Goal: Use online tool/utility: Utilize a website feature to perform a specific function

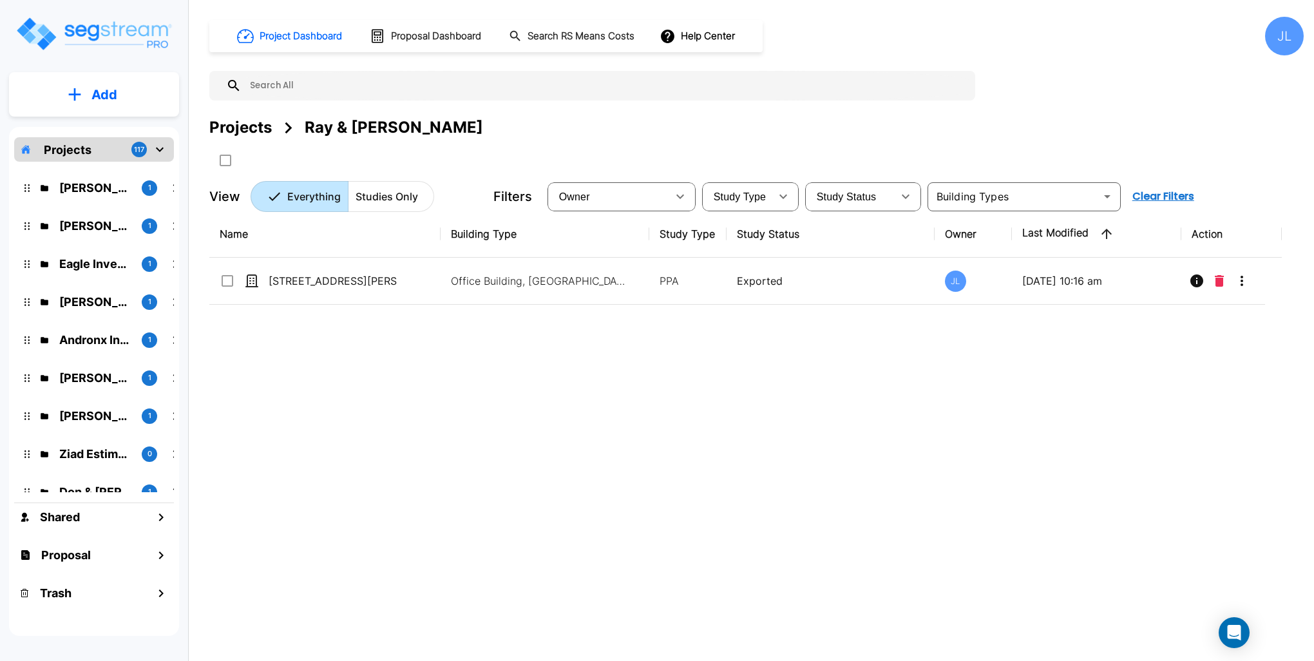
scroll to position [193, 0]
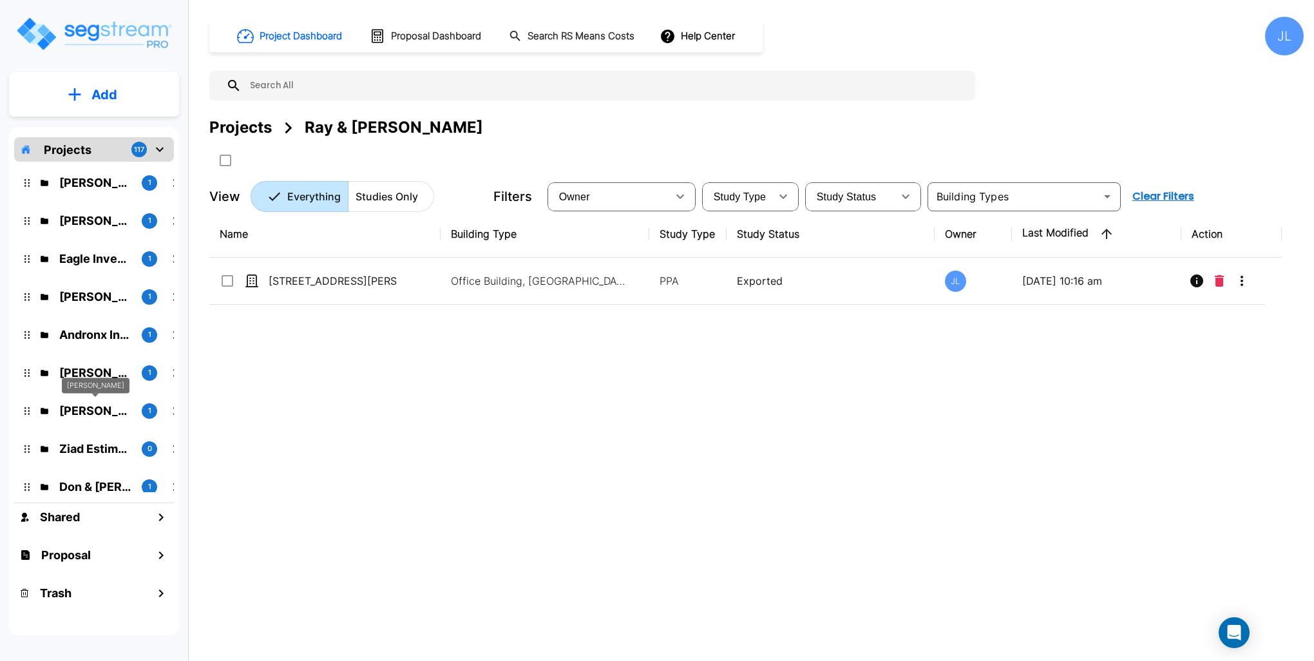
click at [96, 408] on p "[PERSON_NAME]" at bounding box center [95, 410] width 72 height 17
click at [742, 576] on div "Name Building Type Study Type Study Status Owner Last Modified Action [STREET_A…" at bounding box center [745, 416] width 1072 height 410
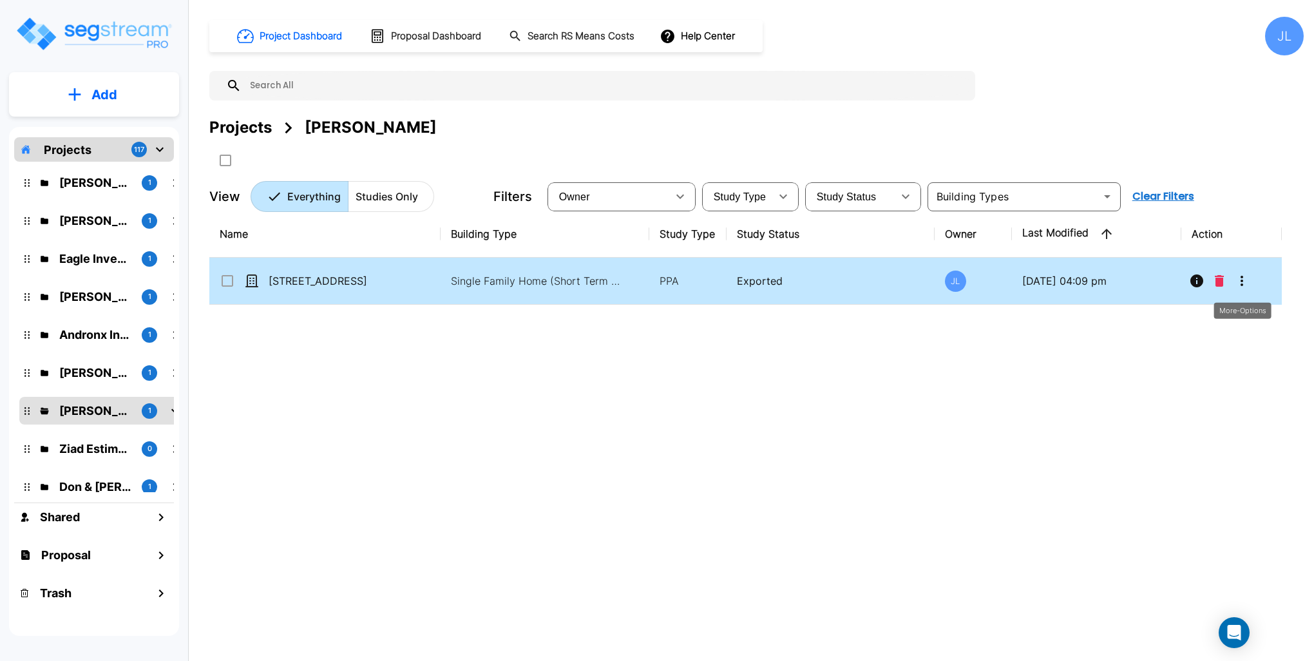
click at [1242, 279] on icon "More-Options" at bounding box center [1241, 281] width 3 height 10
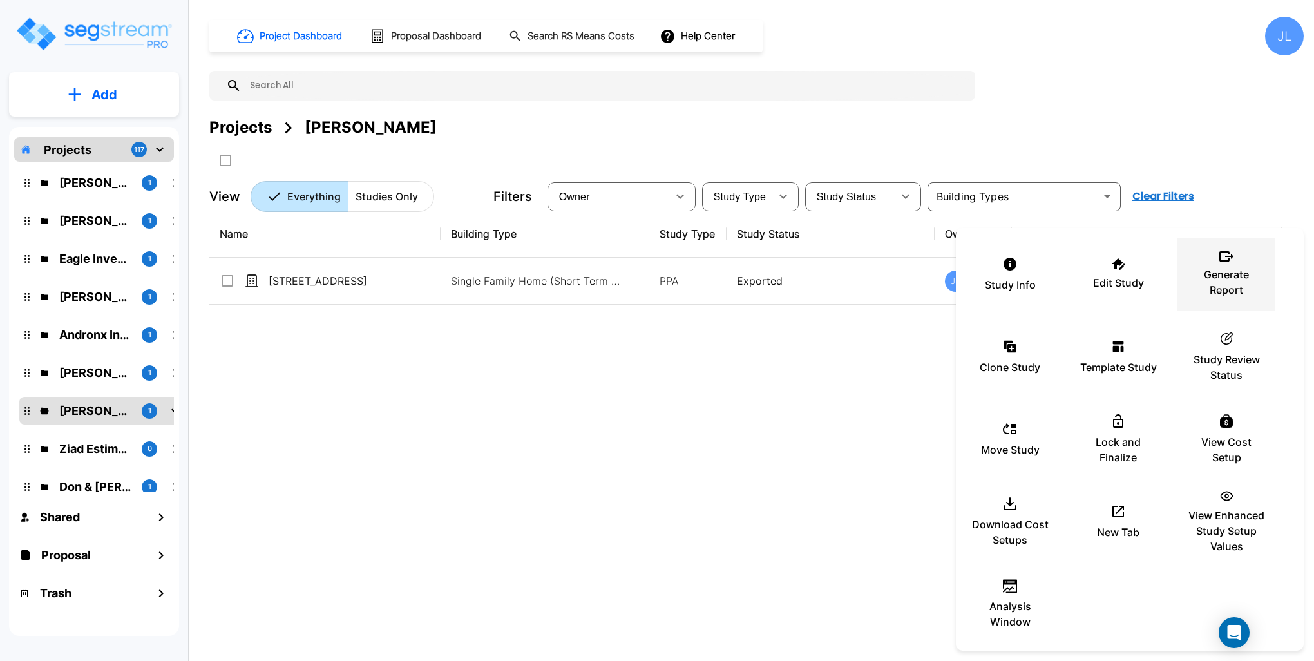
click at [1239, 278] on p "Generate Report" at bounding box center [1225, 282] width 77 height 31
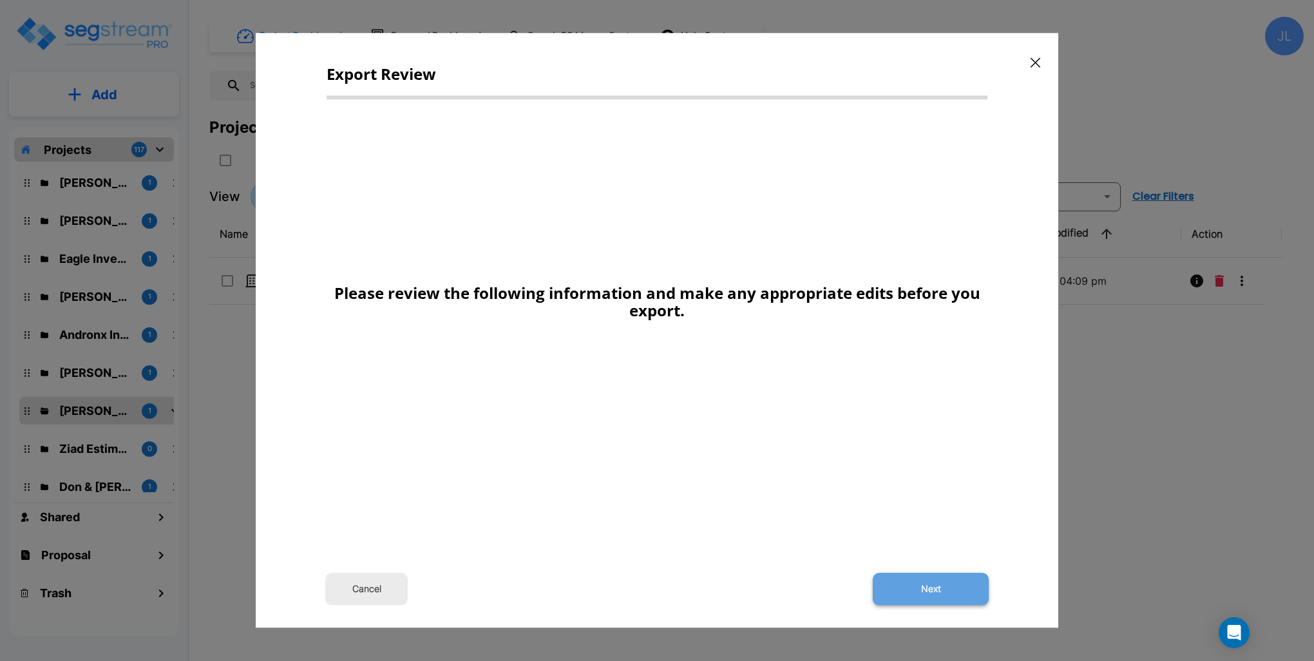
click at [946, 592] on button "Next" at bounding box center [931, 589] width 116 height 32
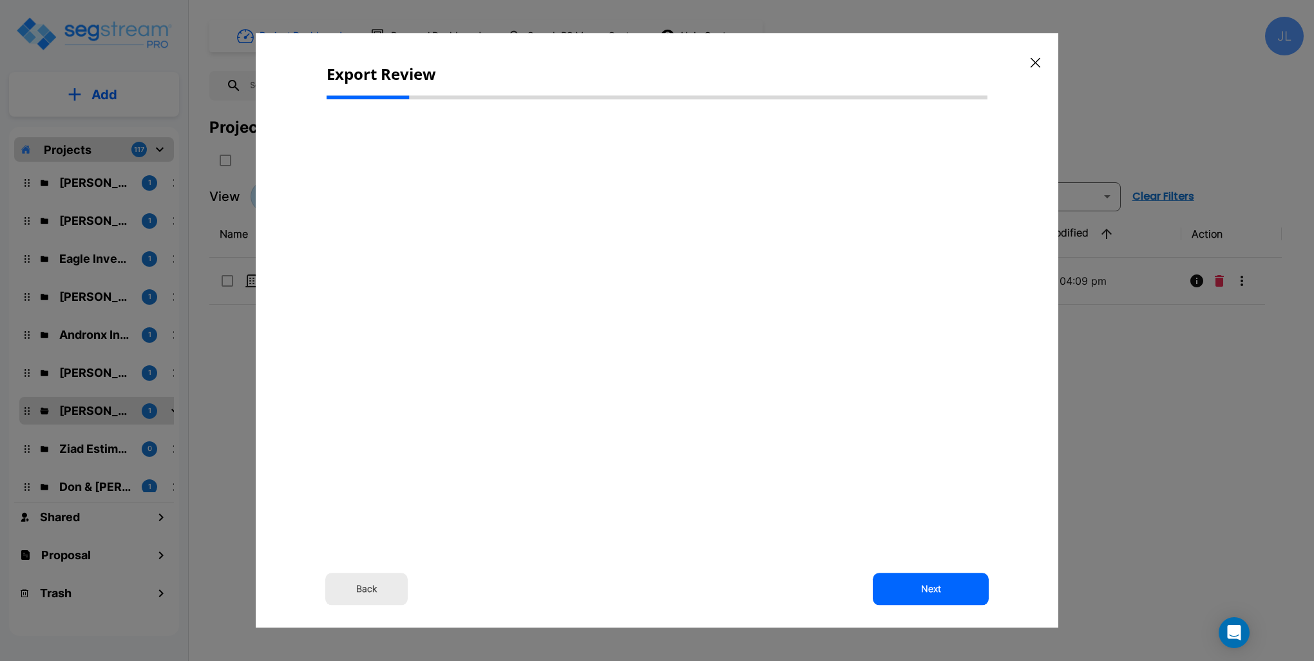
type input "423,400.00"
select select "2025"
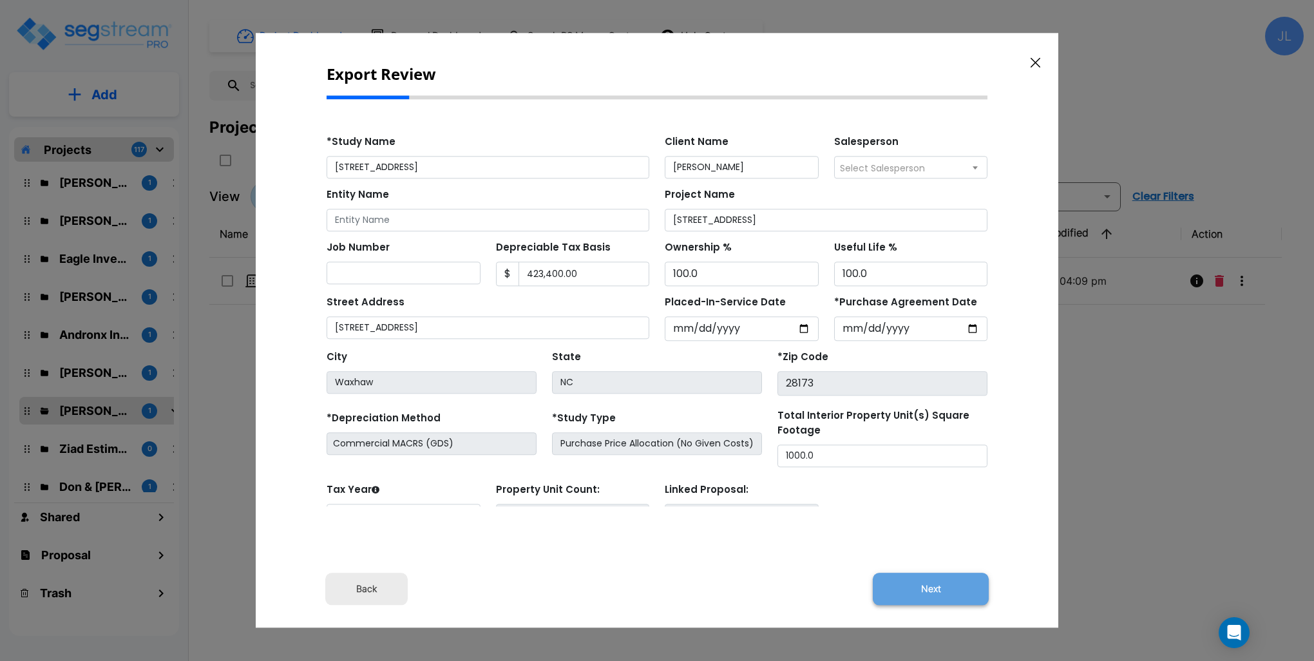
click at [945, 592] on button "Next" at bounding box center [931, 589] width 116 height 32
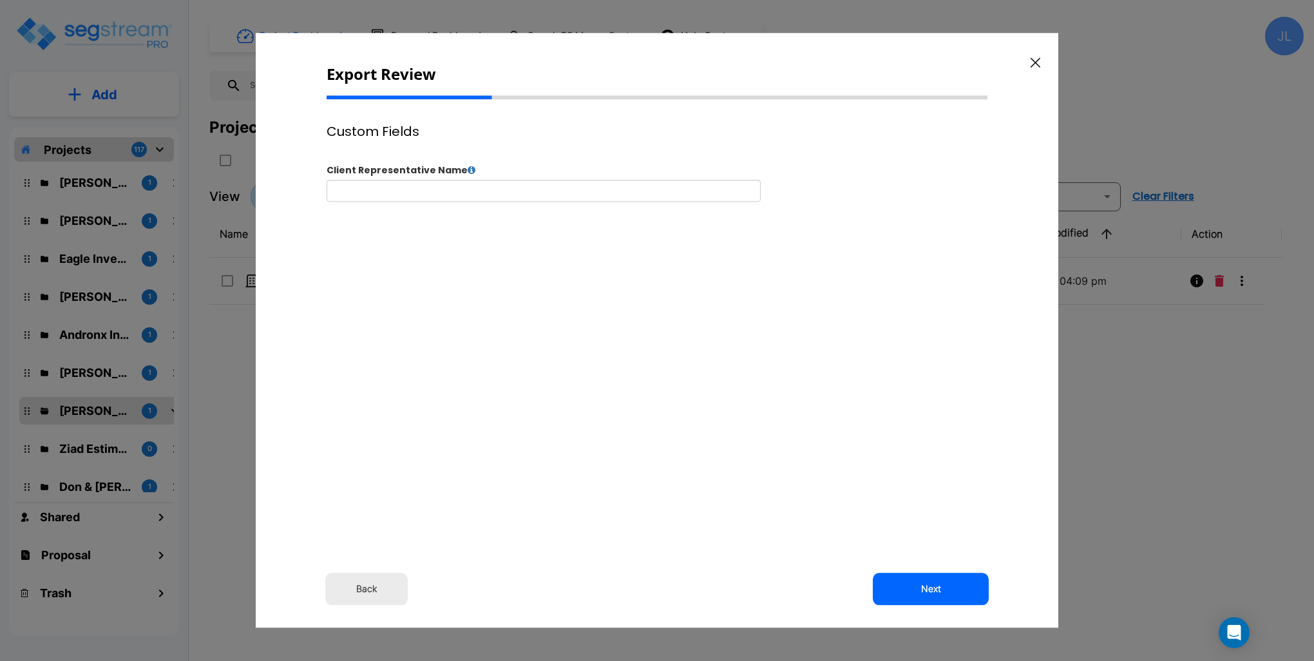
click at [945, 592] on button "Next" at bounding box center [931, 589] width 116 height 32
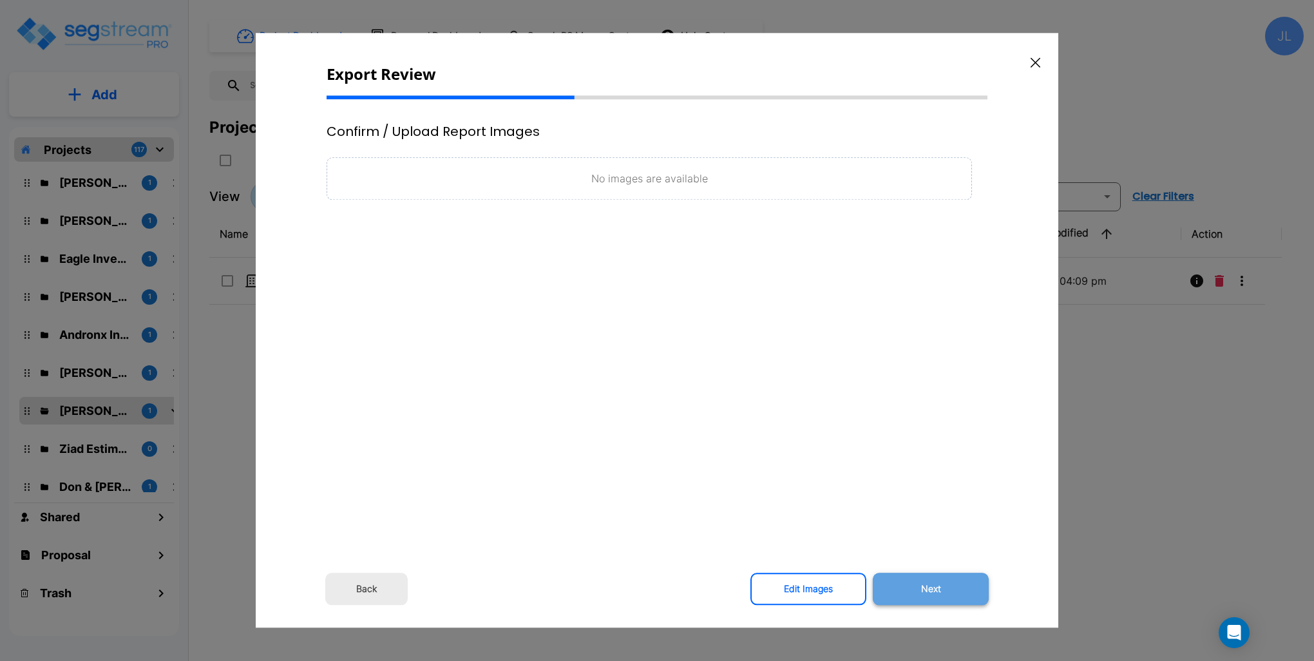
click at [945, 591] on button "Next" at bounding box center [931, 589] width 116 height 32
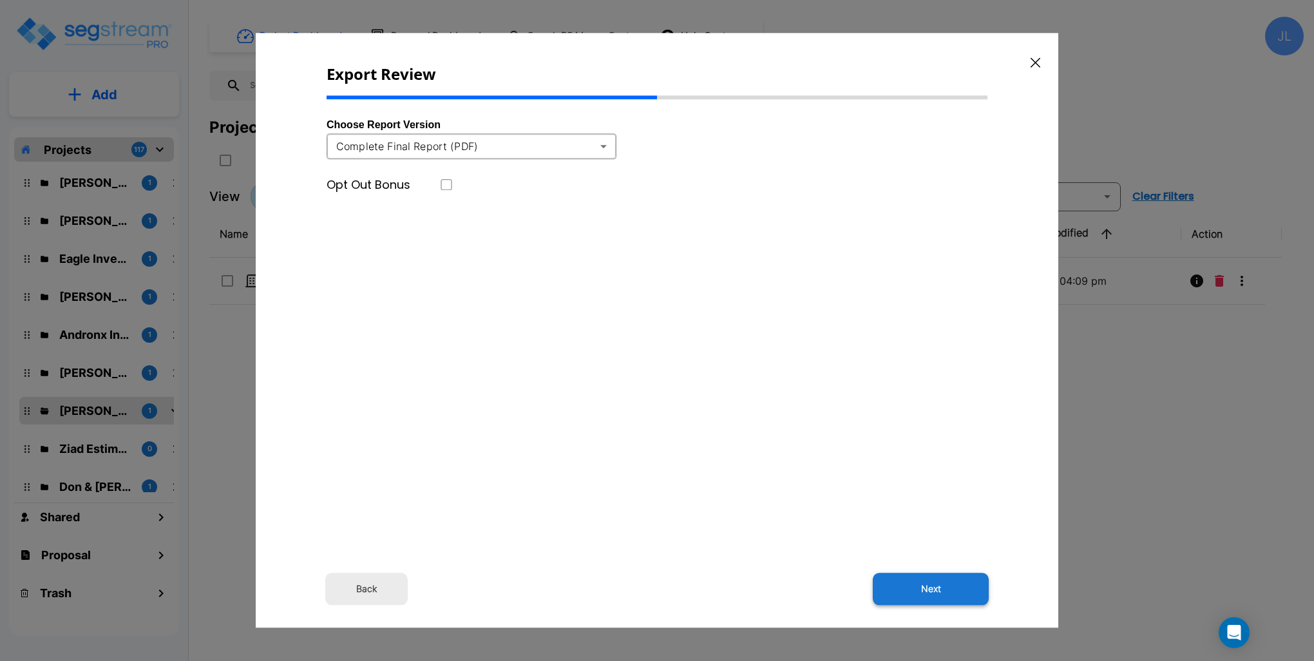
click at [947, 592] on button "Next" at bounding box center [931, 589] width 116 height 32
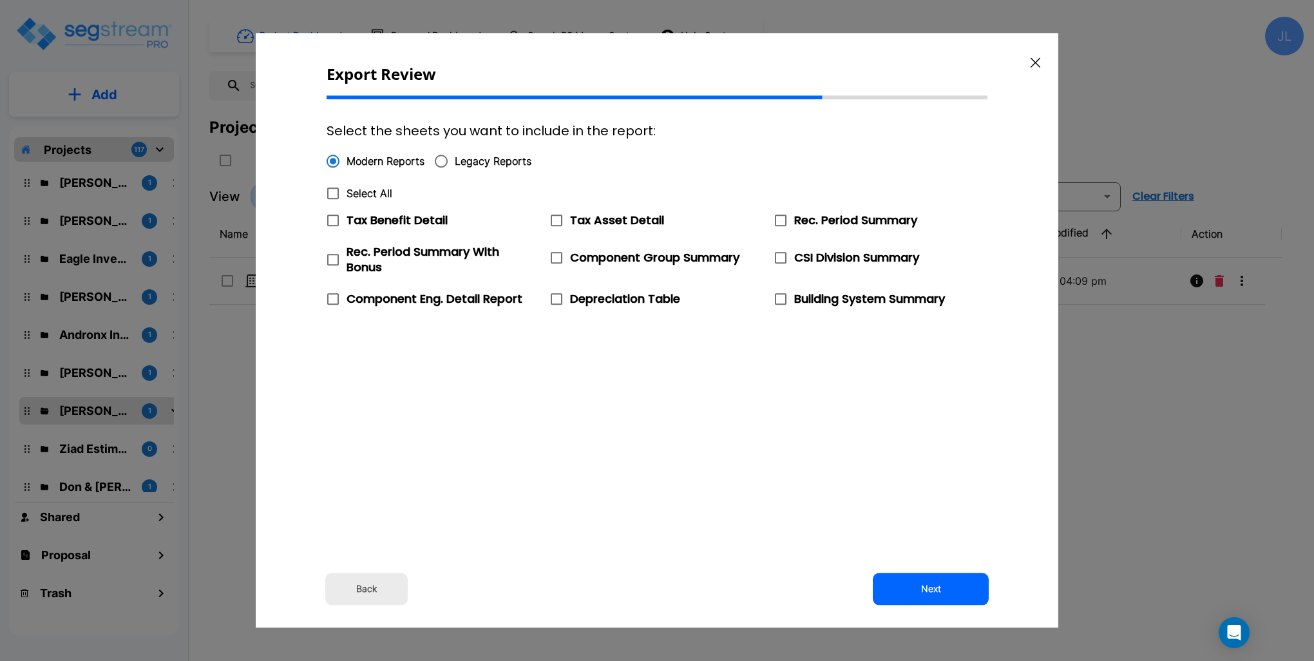
radio input "false"
radio input "true"
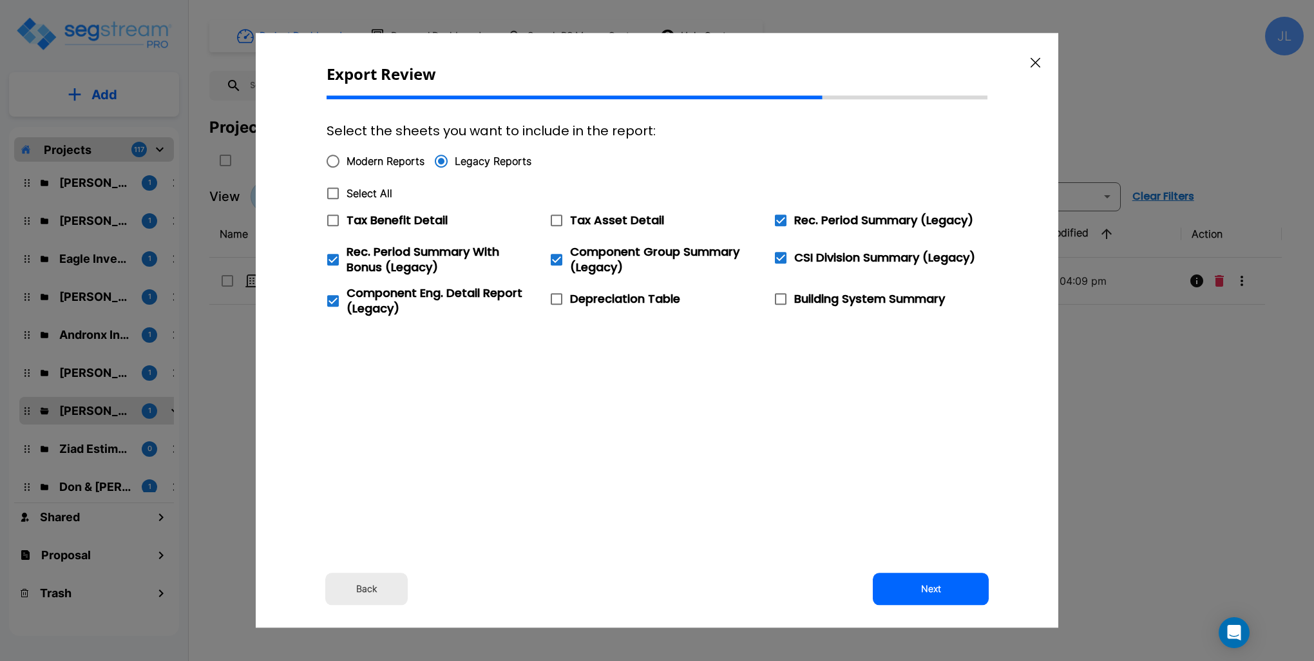
click at [556, 218] on span at bounding box center [556, 220] width 27 height 27
click at [556, 218] on input "Tax Asset Detail" at bounding box center [549, 212] width 13 height 11
checkbox input "true"
click at [924, 589] on button "Next" at bounding box center [931, 589] width 116 height 32
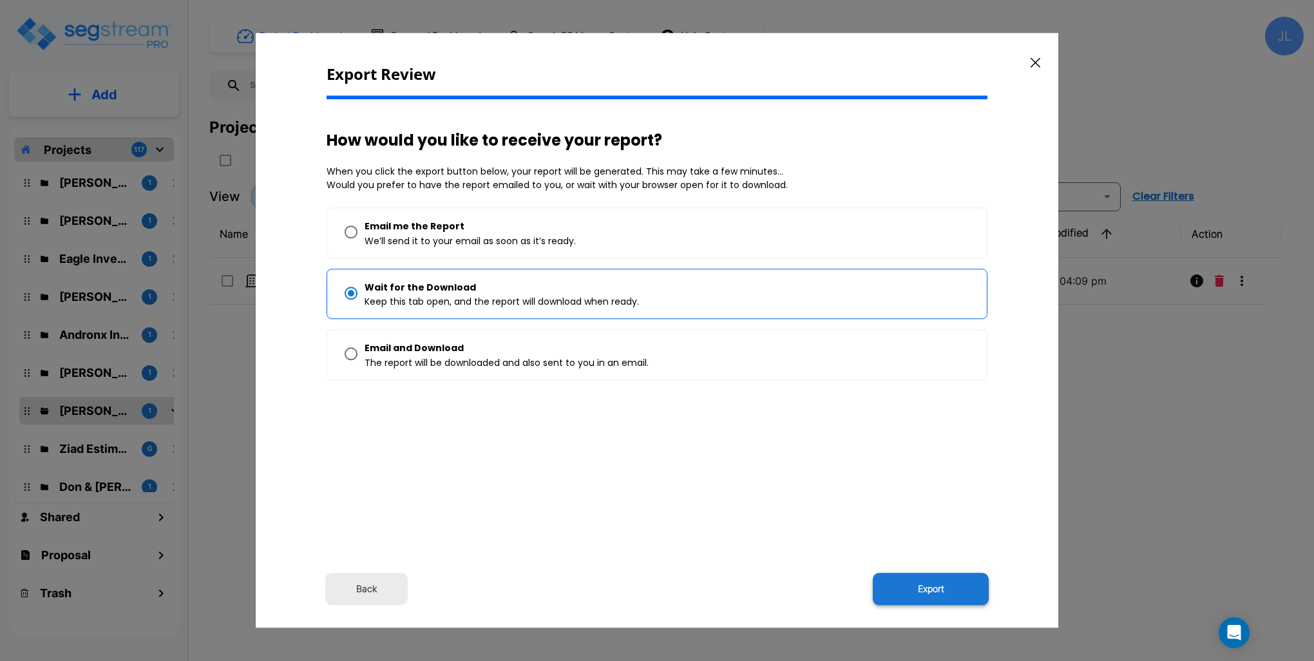
click at [925, 578] on button "Export" at bounding box center [931, 589] width 116 height 32
